Goal: Find contact information

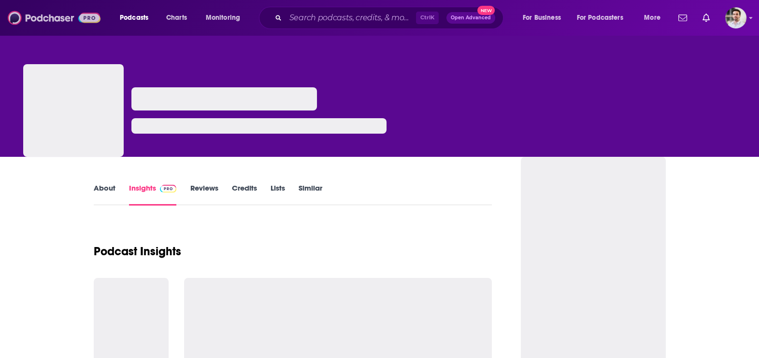
click at [59, 21] on img at bounding box center [54, 18] width 93 height 18
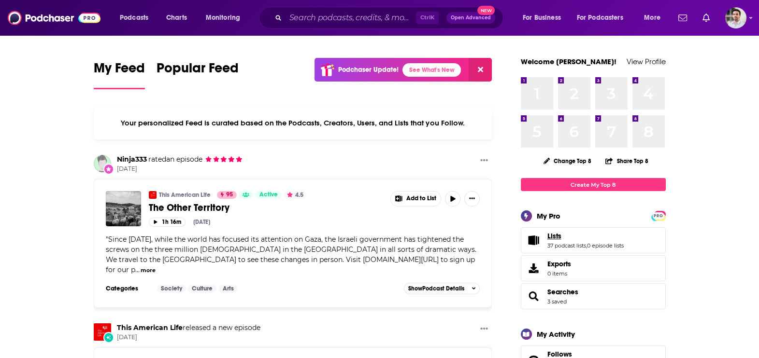
click at [558, 239] on span "Lists" at bounding box center [554, 236] width 14 height 9
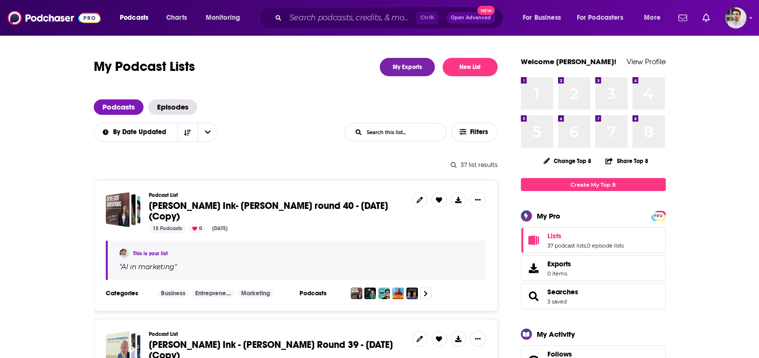
click at [201, 207] on span "Beutler Ink- William Beutler round 40 - Sept 11, 2025 (Copy)" at bounding box center [268, 211] width 239 height 23
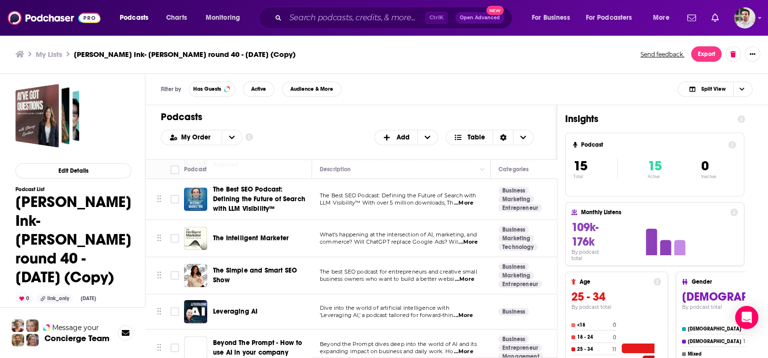
scroll to position [380, 0]
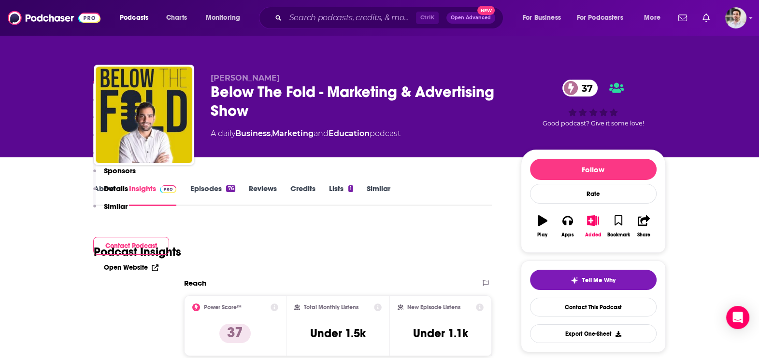
scroll to position [313, 0]
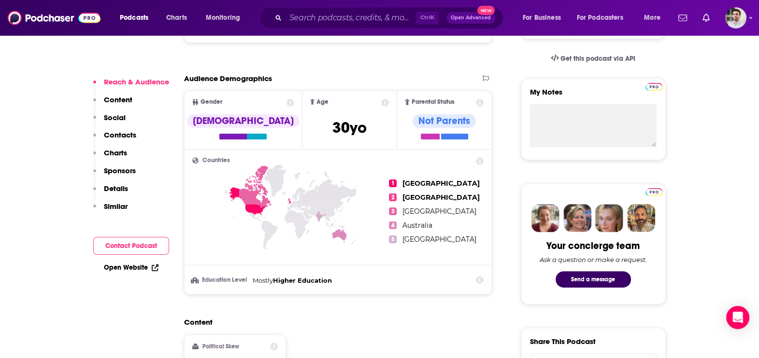
click at [128, 134] on p "Contacts" at bounding box center [120, 134] width 32 height 9
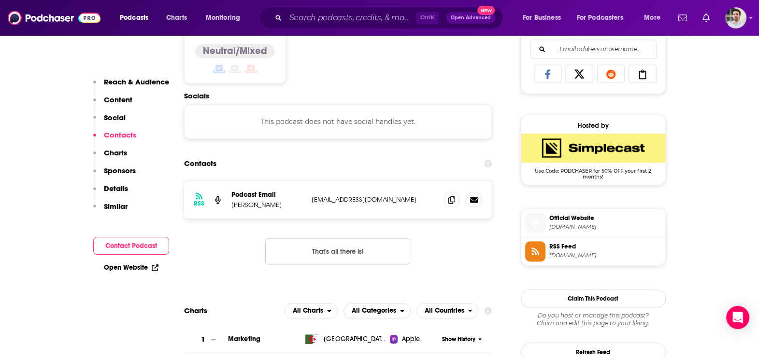
scroll to position [647, 0]
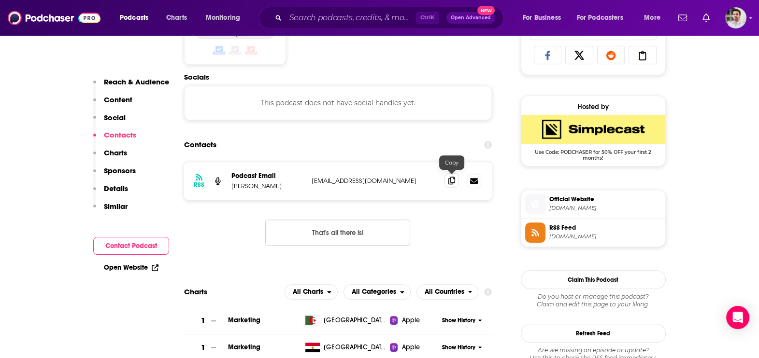
click at [455, 181] on icon at bounding box center [451, 181] width 7 height 8
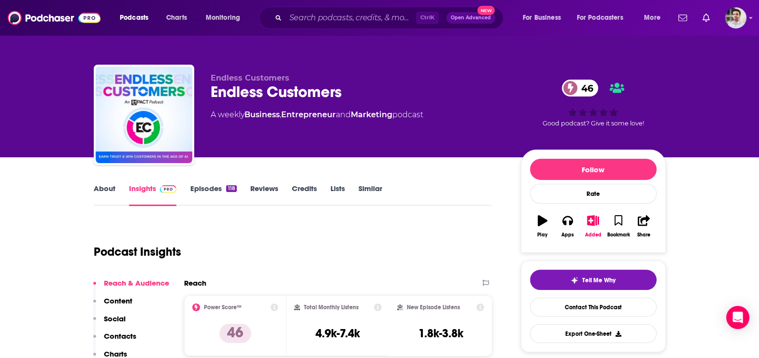
click at [105, 185] on link "About" at bounding box center [105, 195] width 22 height 22
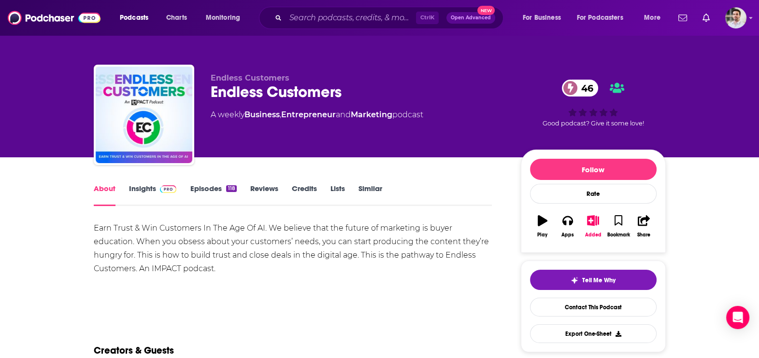
click at [213, 185] on link "Episodes 118" at bounding box center [213, 195] width 46 height 22
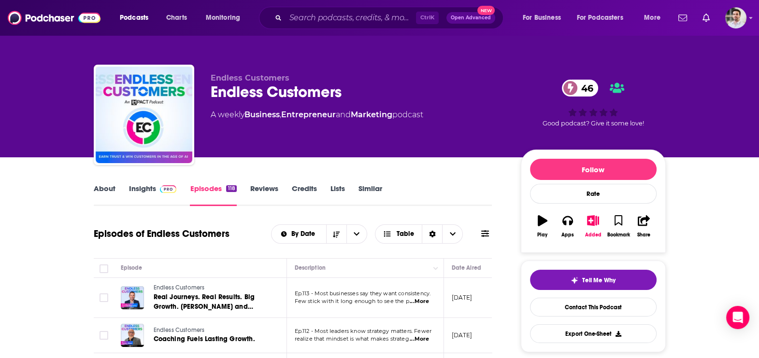
click at [423, 302] on span "...More" at bounding box center [419, 302] width 19 height 8
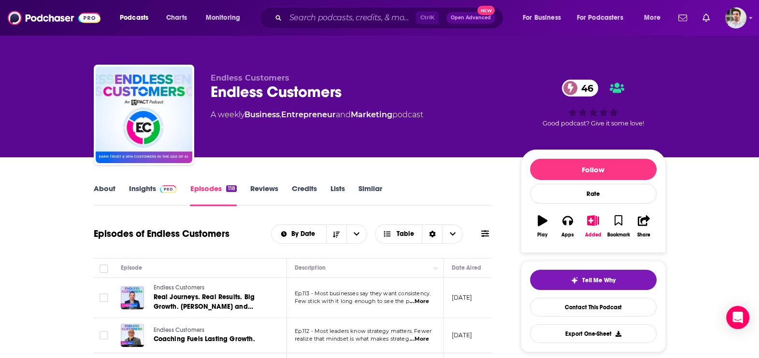
click at [96, 188] on link "About" at bounding box center [105, 195] width 22 height 22
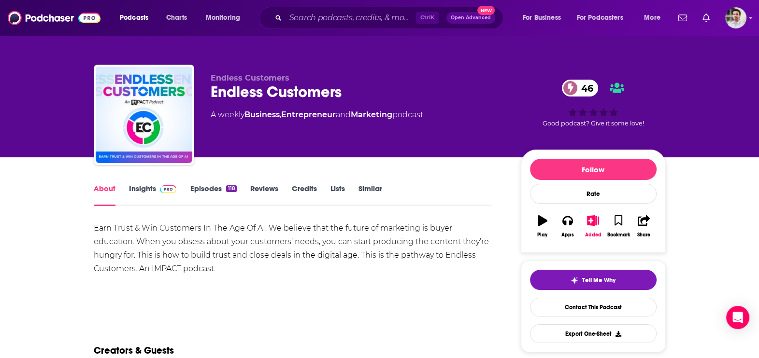
click at [150, 186] on link "Insights" at bounding box center [153, 195] width 48 height 22
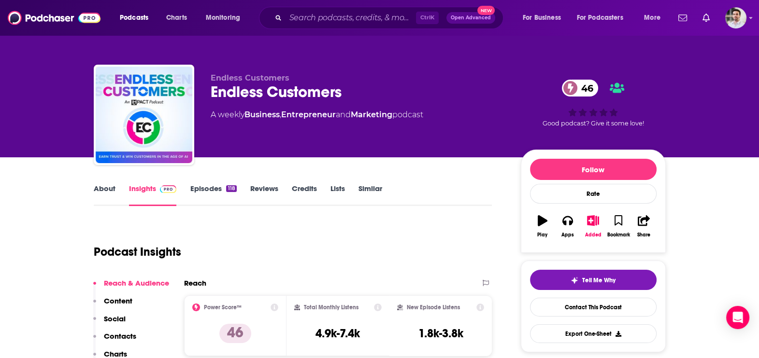
click at [127, 338] on p "Contacts" at bounding box center [120, 336] width 32 height 9
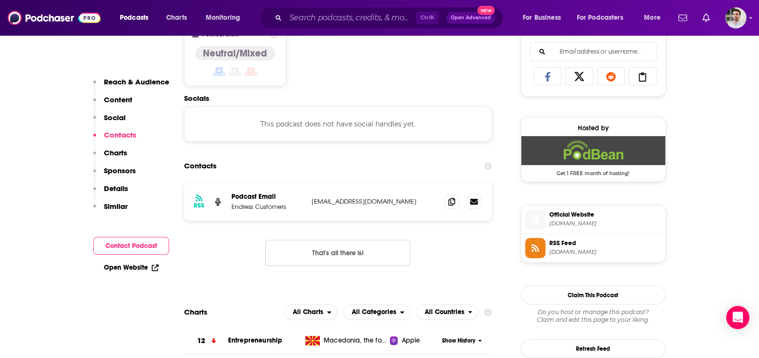
scroll to position [647, 0]
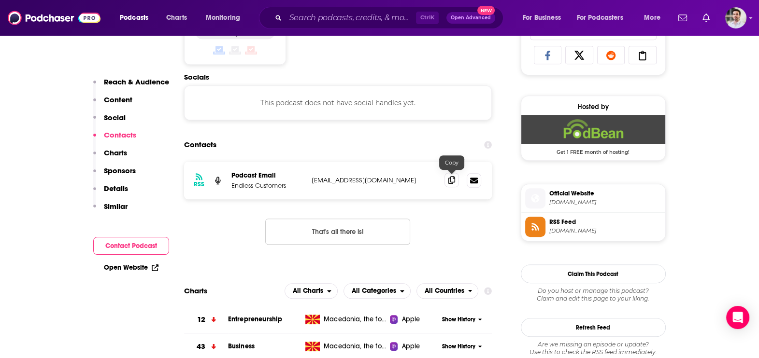
click at [447, 184] on span at bounding box center [451, 180] width 14 height 14
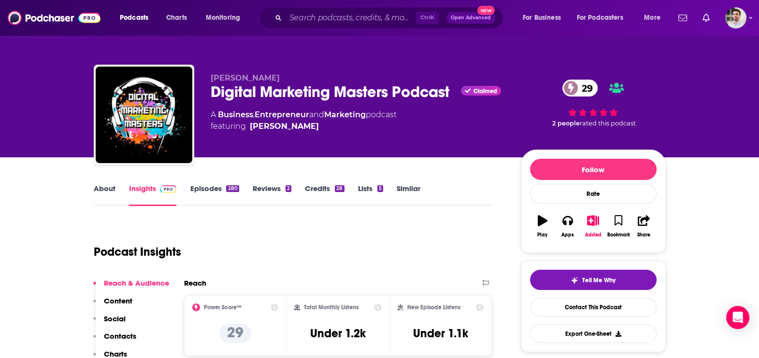
click at [120, 332] on p "Contacts" at bounding box center [120, 336] width 32 height 9
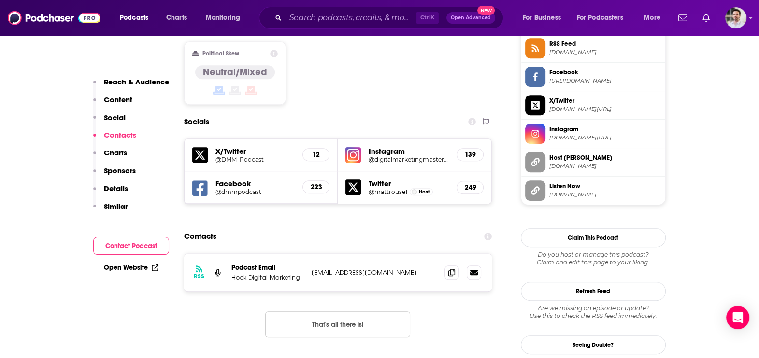
scroll to position [838, 0]
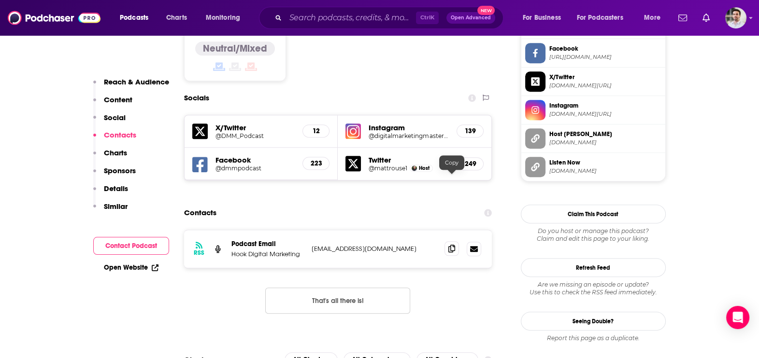
click at [452, 242] on span at bounding box center [451, 249] width 14 height 14
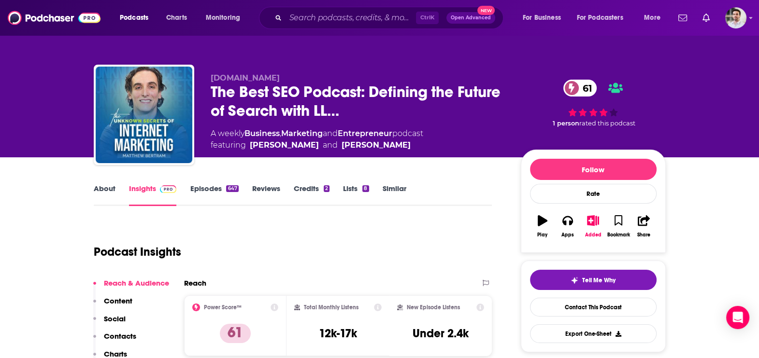
click at [130, 336] on p "Contacts" at bounding box center [120, 336] width 32 height 9
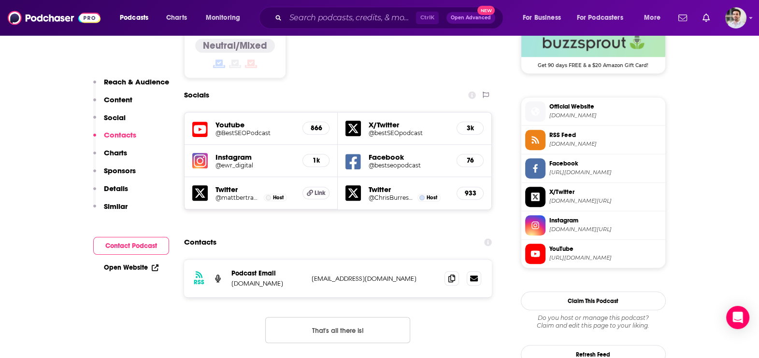
scroll to position [859, 0]
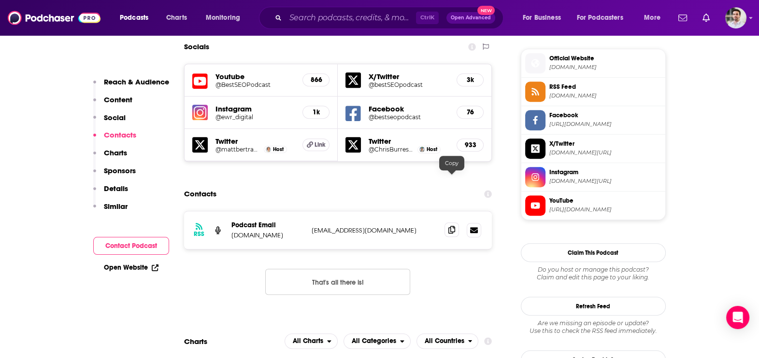
click at [449, 226] on icon at bounding box center [451, 230] width 7 height 8
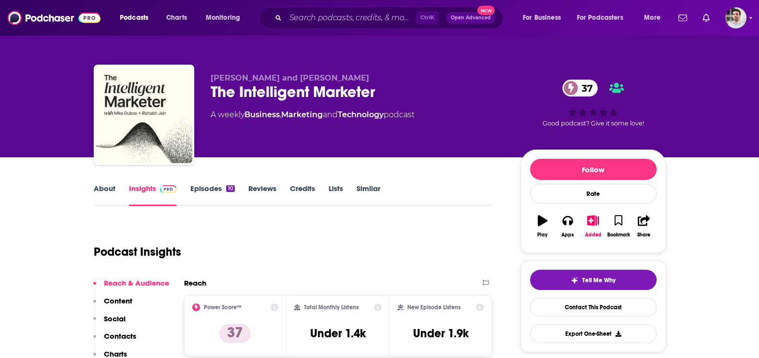
click at [191, 2] on div "Podcasts Charts Monitoring Ctrl K Open Advanced New For Business For Podcasters…" at bounding box center [379, 18] width 759 height 36
click at [128, 327] on div "Reach & Audience Content Social Contacts Charts Sponsors Details Similar" at bounding box center [131, 350] width 76 height 142
click at [116, 339] on p "Contacts" at bounding box center [120, 336] width 32 height 9
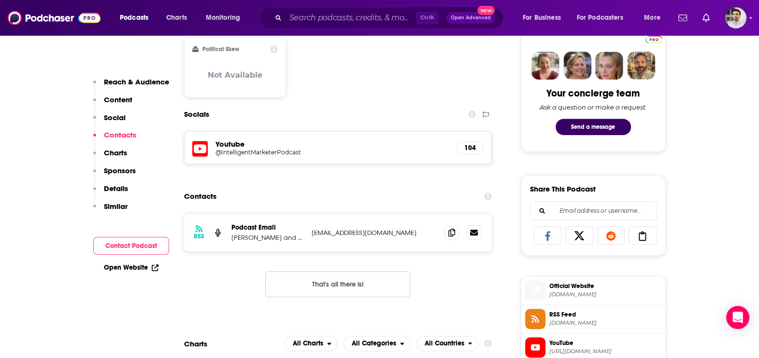
scroll to position [517, 0]
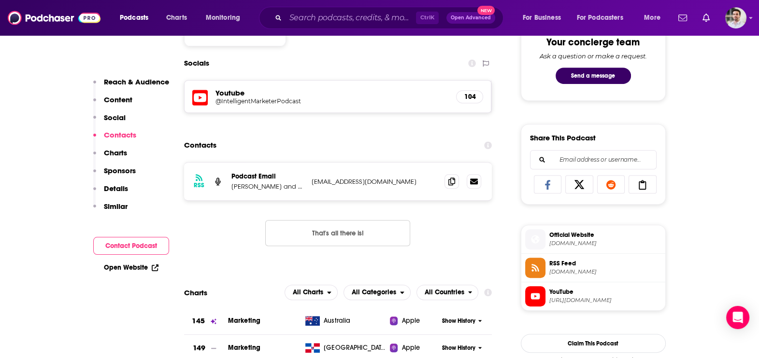
click at [447, 172] on div "RSS Podcast Email [PERSON_NAME] and [PERSON_NAME] [EMAIL_ADDRESS][DOMAIN_NAME] …" at bounding box center [338, 182] width 308 height 38
click at [451, 180] on icon at bounding box center [451, 181] width 7 height 8
